Goal: Find specific page/section: Find specific page/section

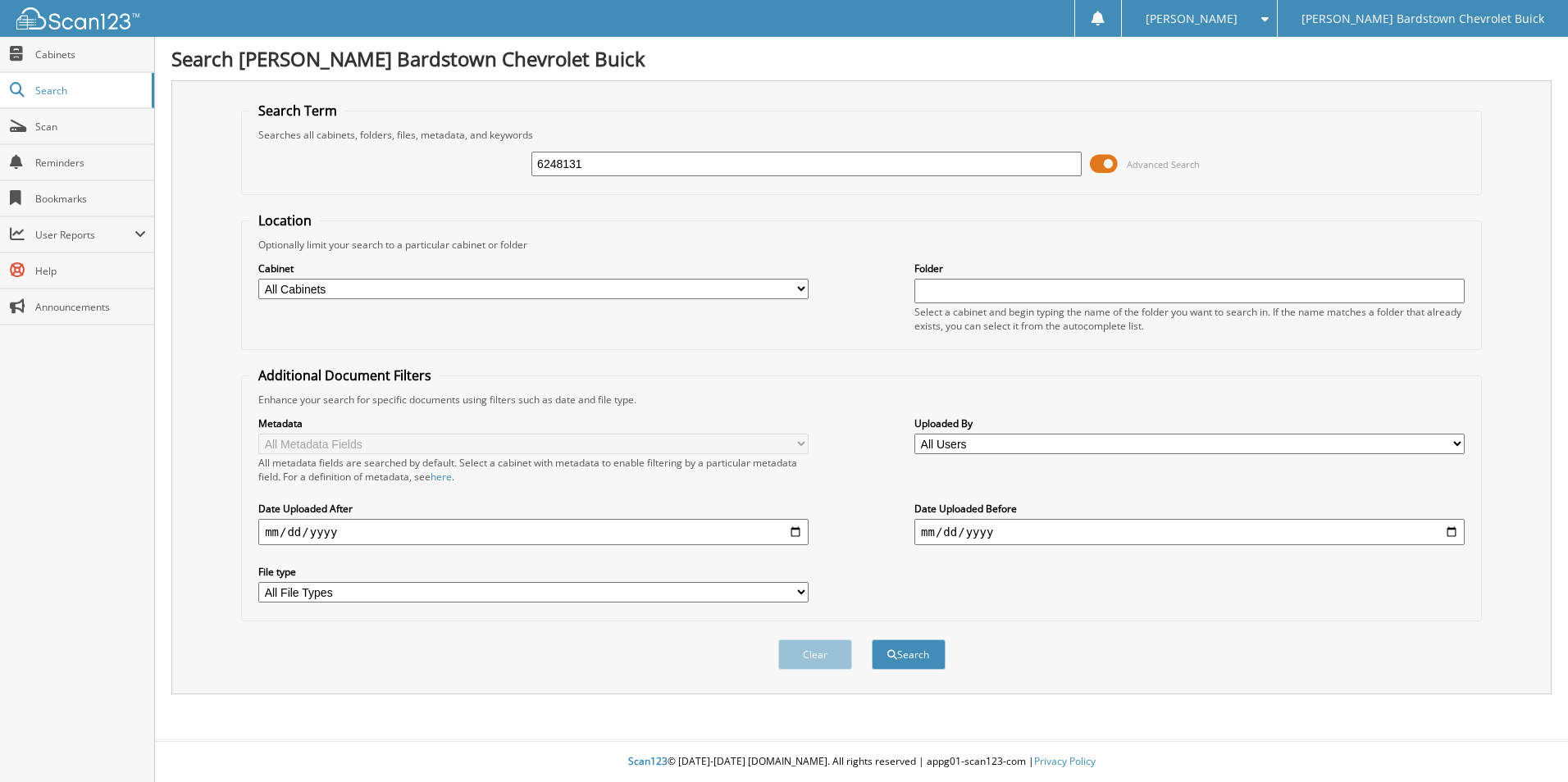
type input "6248131"
click at [871, 640] on button "Search" at bounding box center [908, 655] width 74 height 30
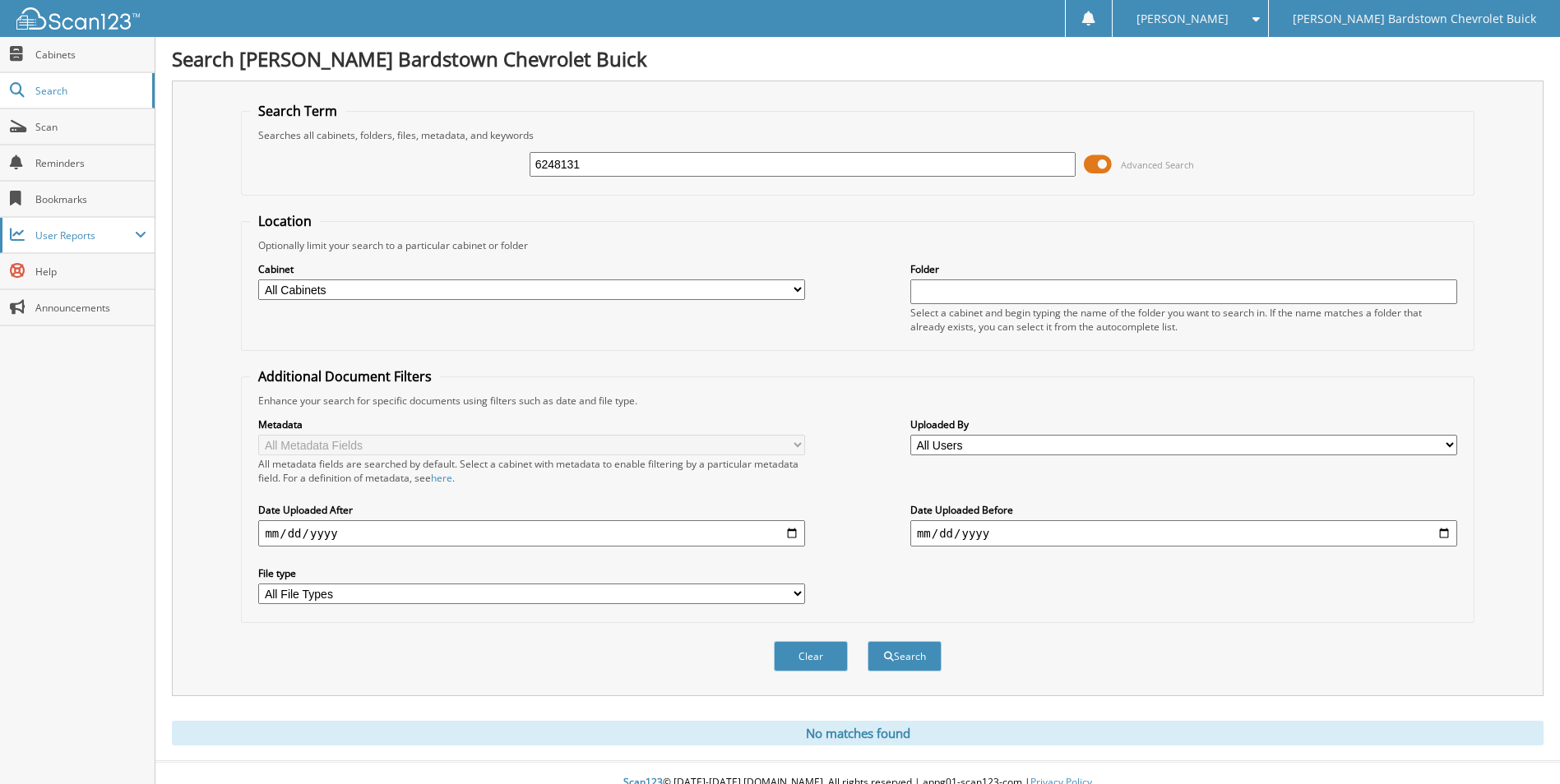
click at [111, 234] on span "User Reports" at bounding box center [85, 236] width 100 height 14
click at [98, 312] on span "All Recent Activity" at bounding box center [86, 307] width 121 height 15
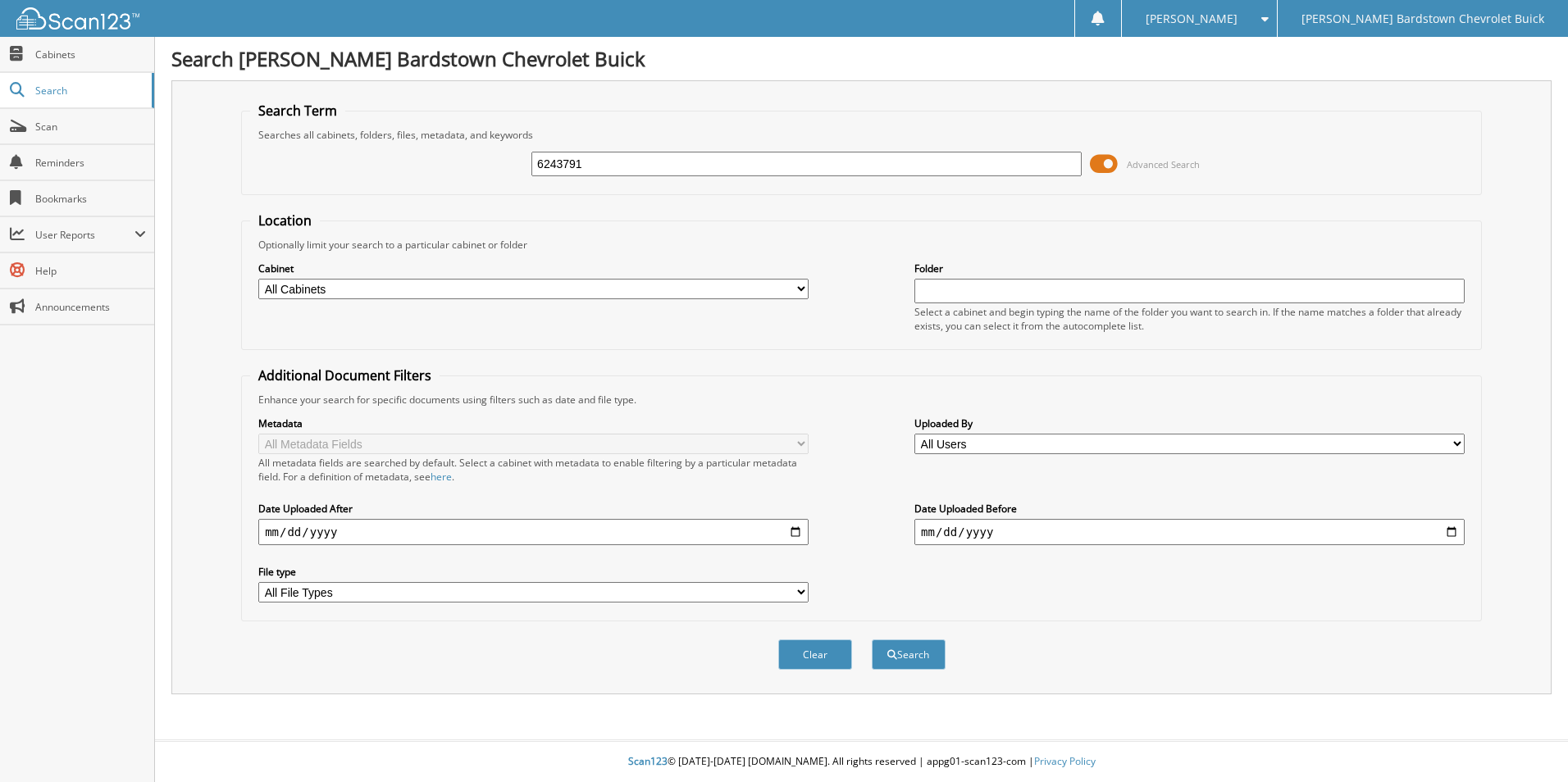
type input "6243791"
click at [871, 640] on button "Search" at bounding box center [908, 655] width 74 height 30
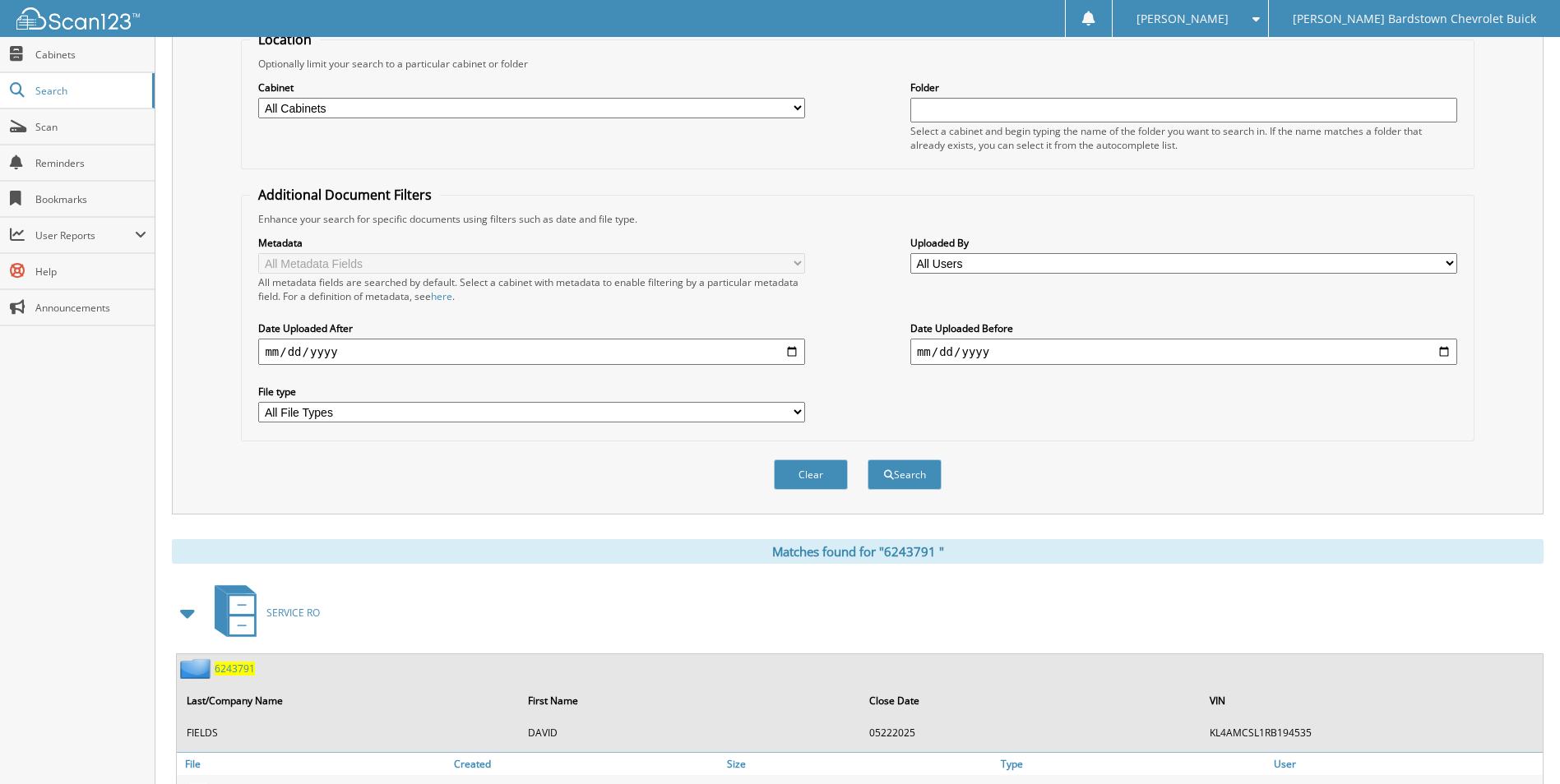
scroll to position [306, 0]
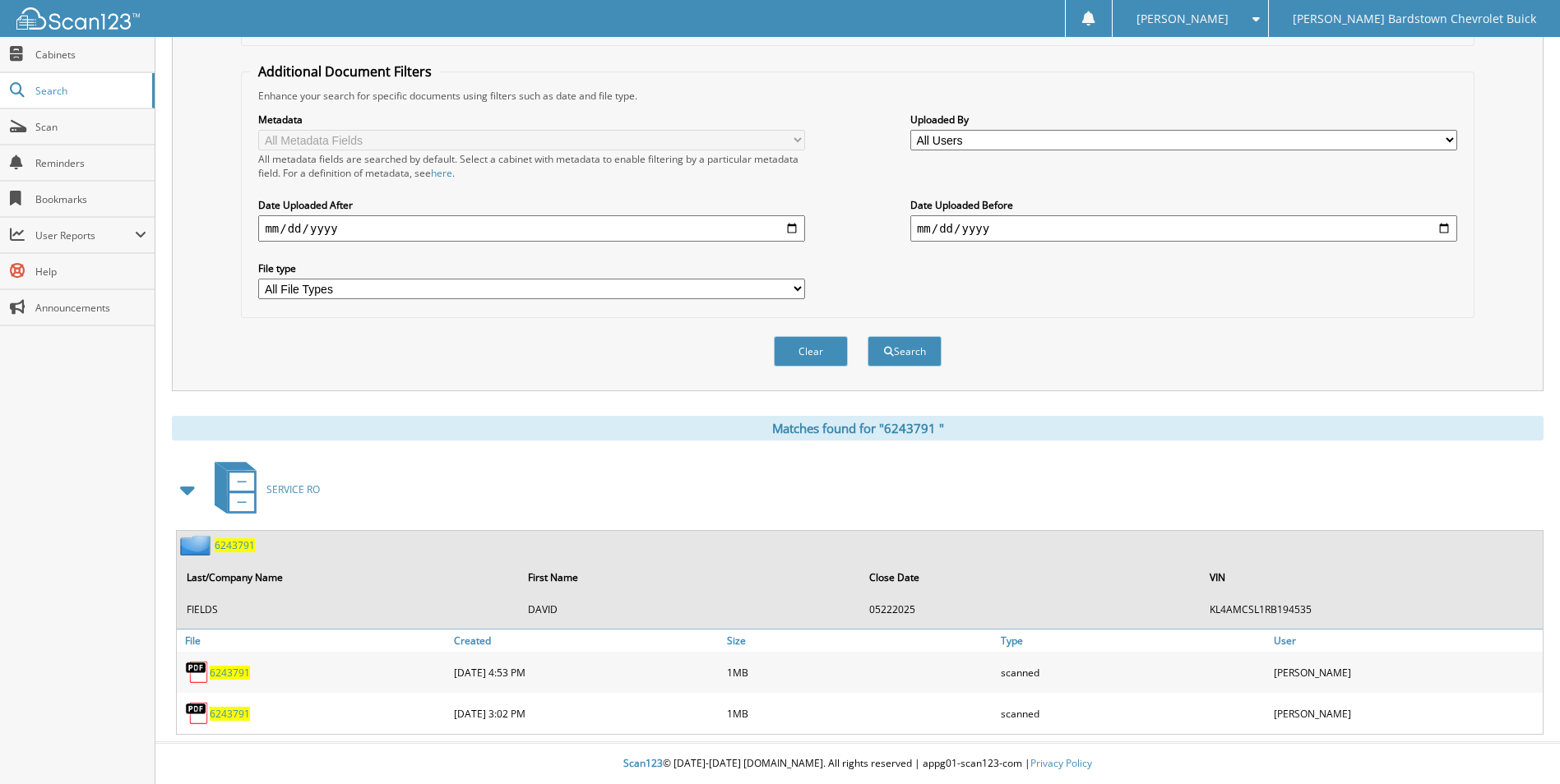
click at [227, 541] on span "6 2 4 3 7 9 1" at bounding box center [235, 545] width 40 height 14
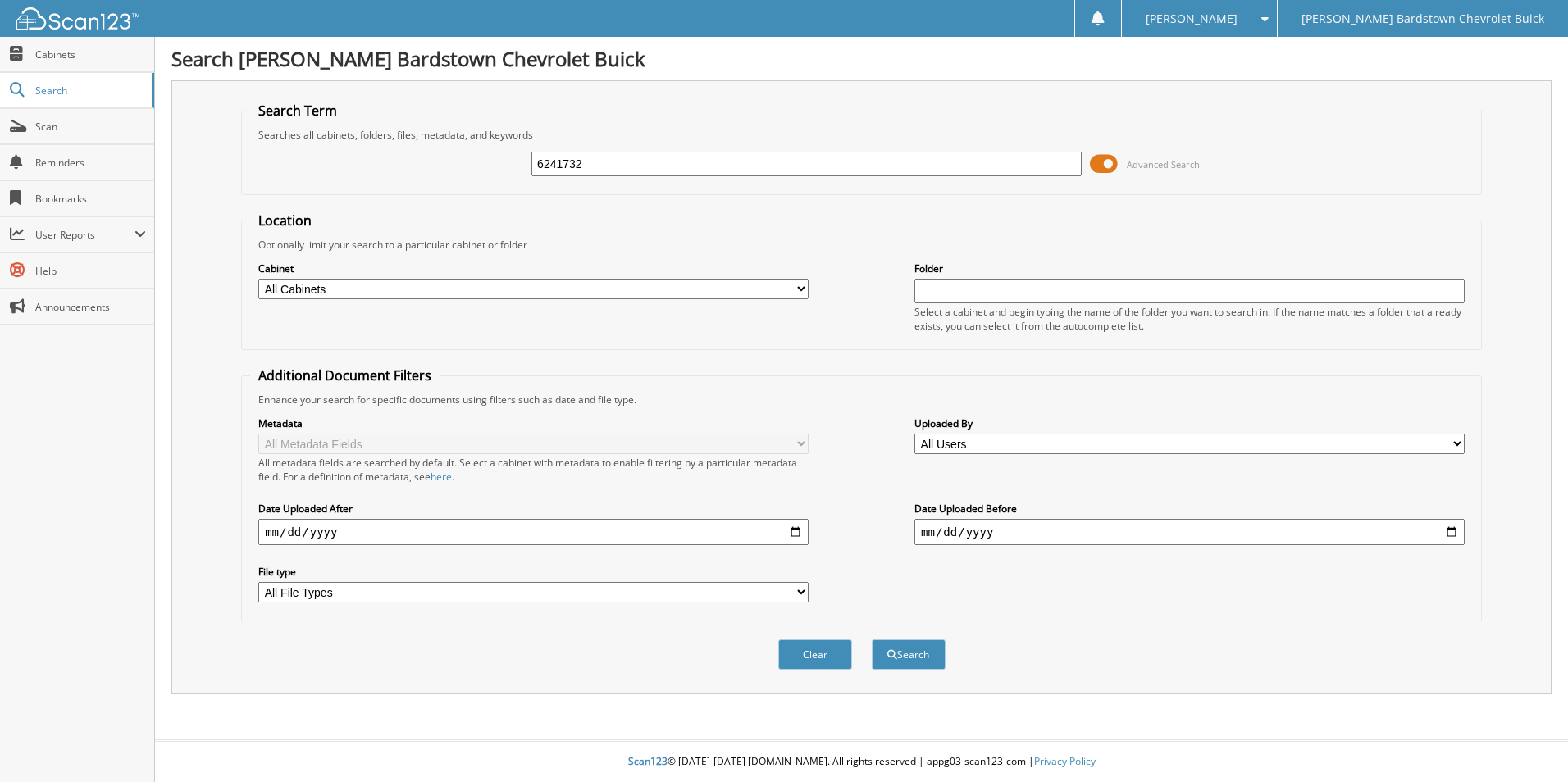
type input "6241732"
click at [871, 640] on button "Search" at bounding box center [908, 655] width 74 height 30
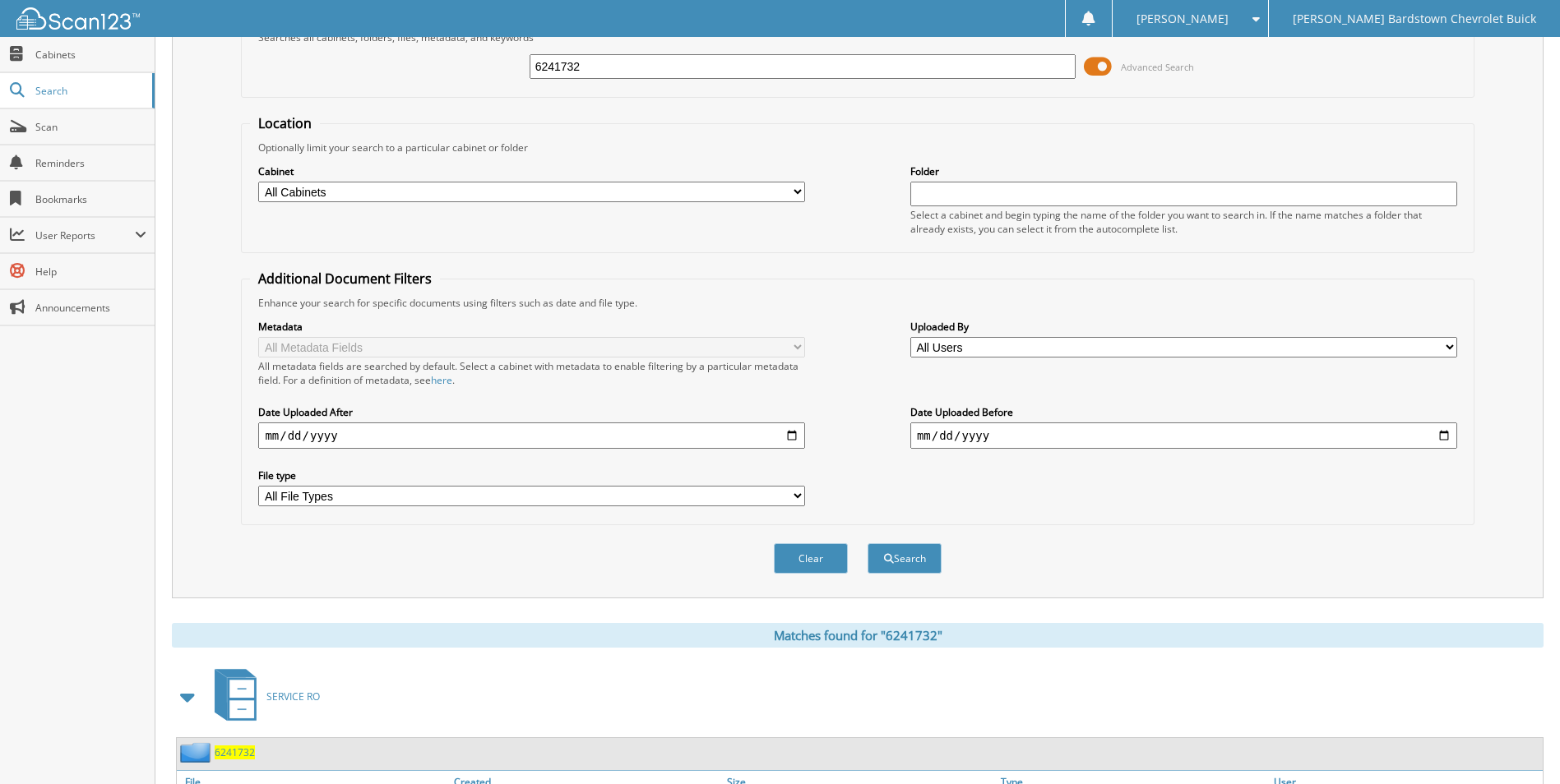
scroll to position [199, 0]
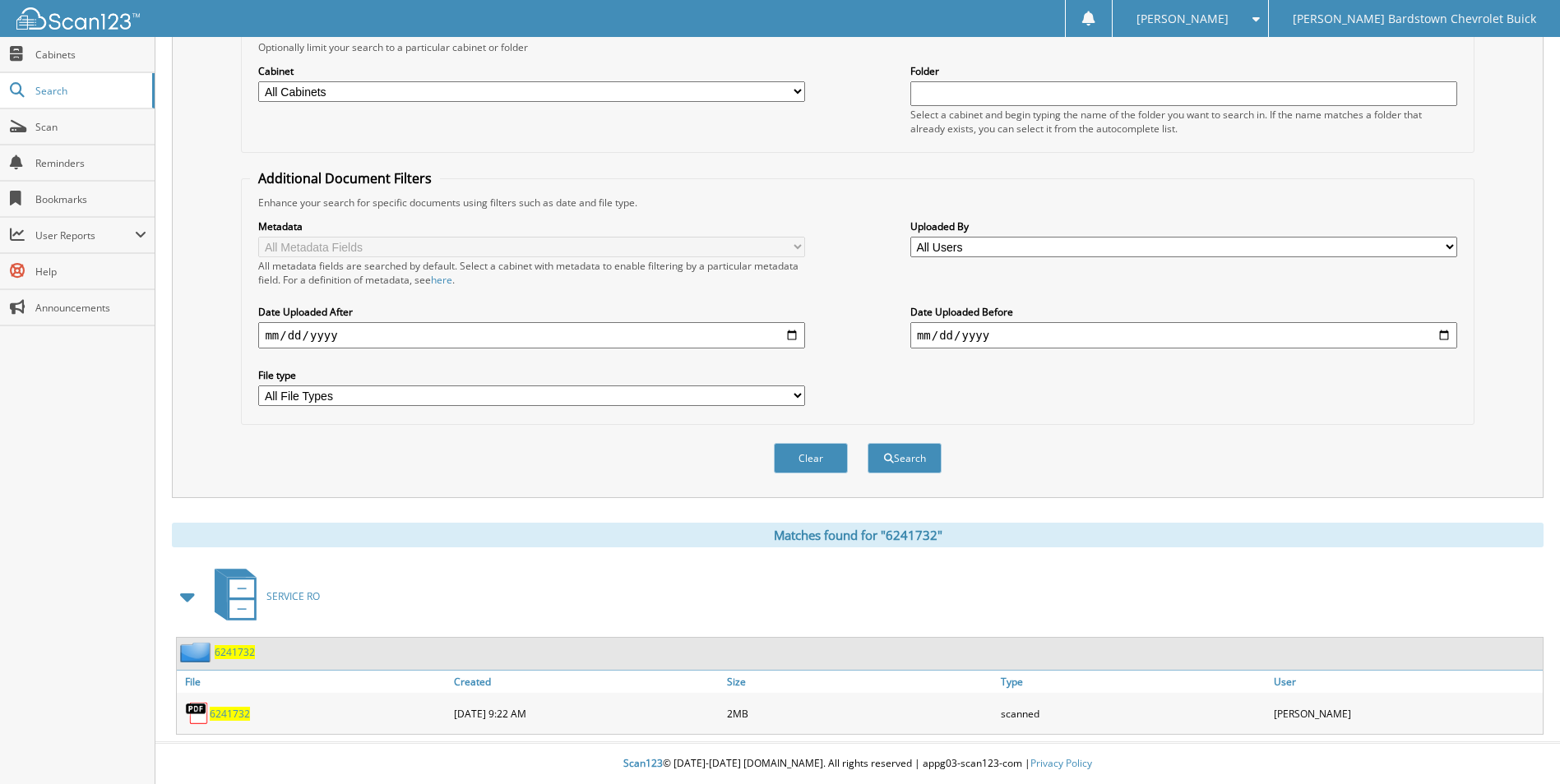
click at [236, 652] on span "6241732" at bounding box center [235, 652] width 40 height 14
